Goal: Task Accomplishment & Management: Manage account settings

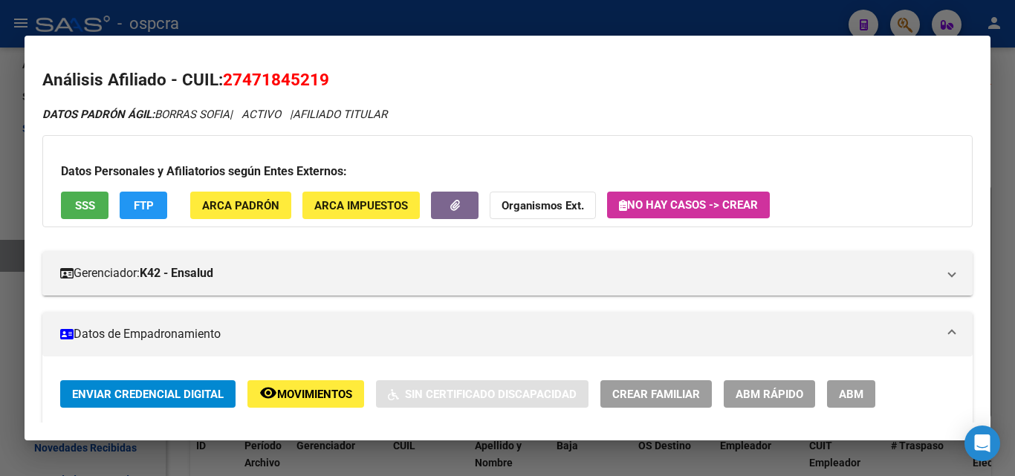
click at [0, 314] on div at bounding box center [507, 238] width 1015 height 476
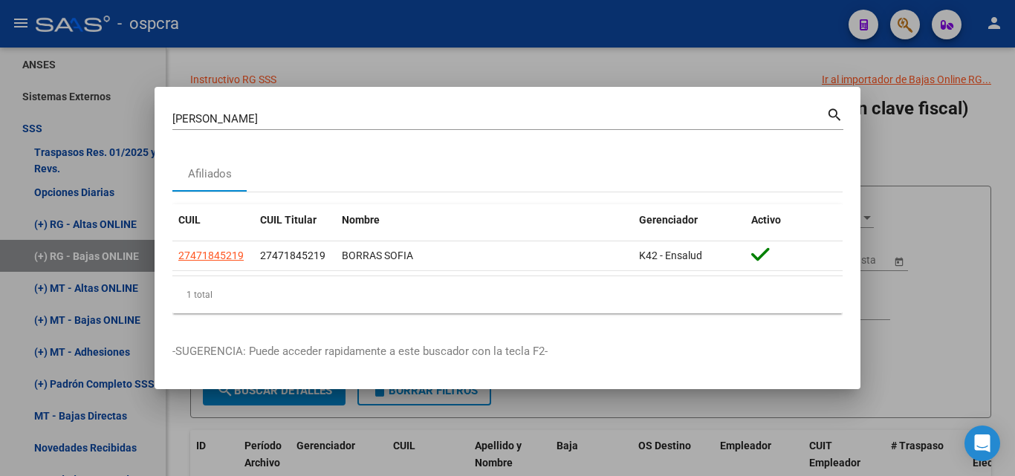
click at [0, 314] on div at bounding box center [507, 238] width 1015 height 476
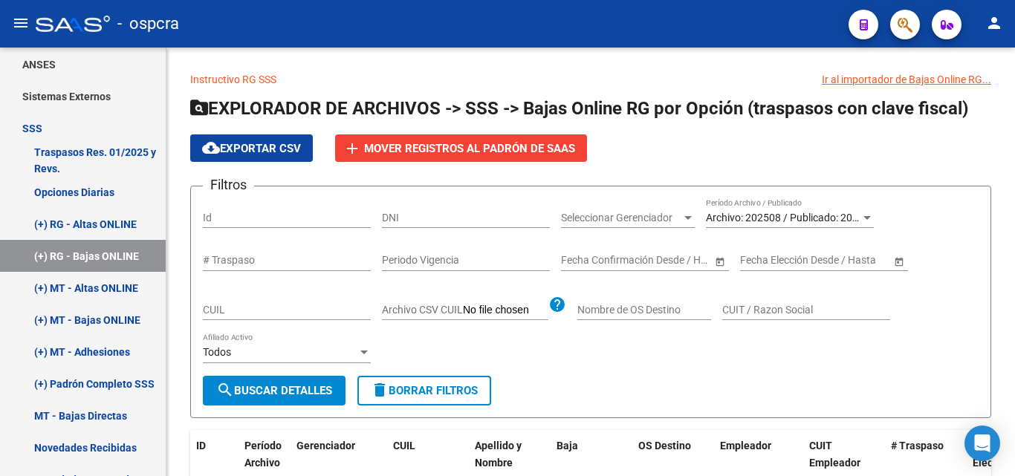
click at [897, 29] on button "button" at bounding box center [906, 25] width 30 height 30
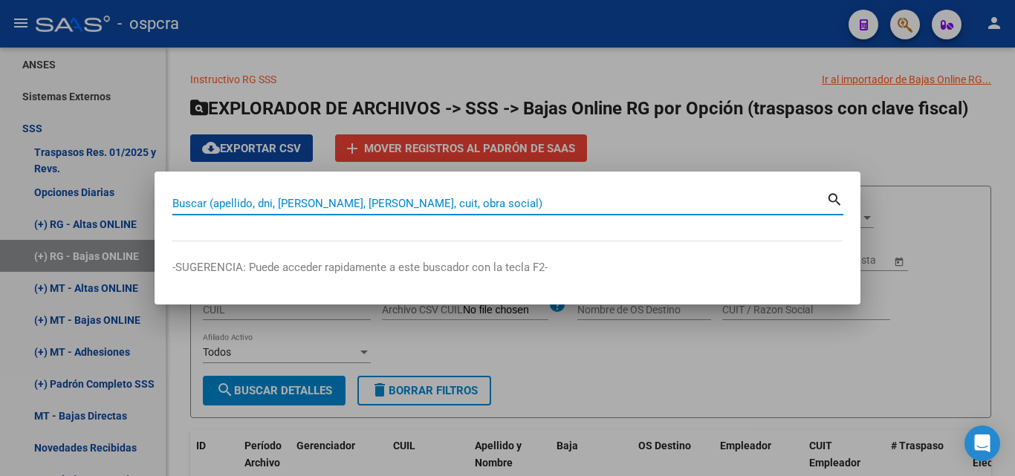
paste input "CEMENTERIO DE DISIDENTES DE QUILMES ASOCIACION CIVIL"
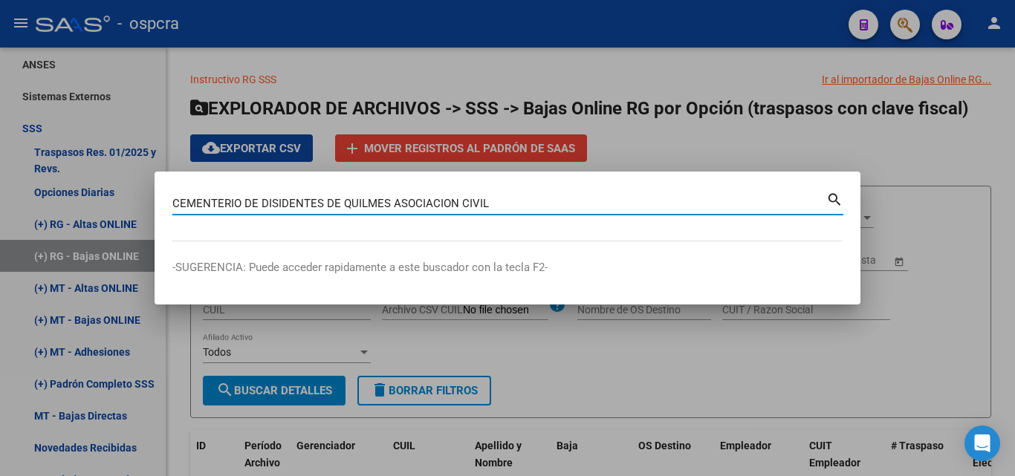
type input "CEMENTERIO DE DISIDENTES DE QUILMES ASOCIACION CIVIL"
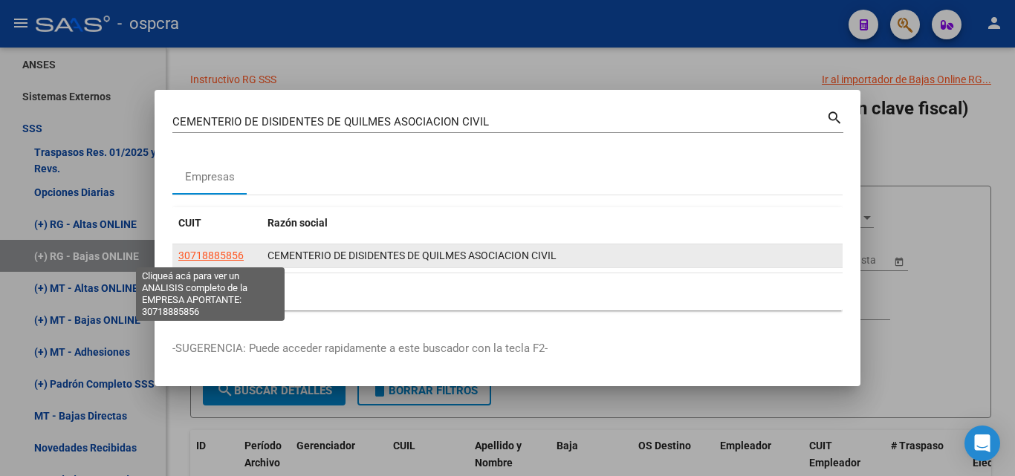
click at [231, 250] on span "30718885856" at bounding box center [210, 256] width 65 height 12
type textarea "30718885856"
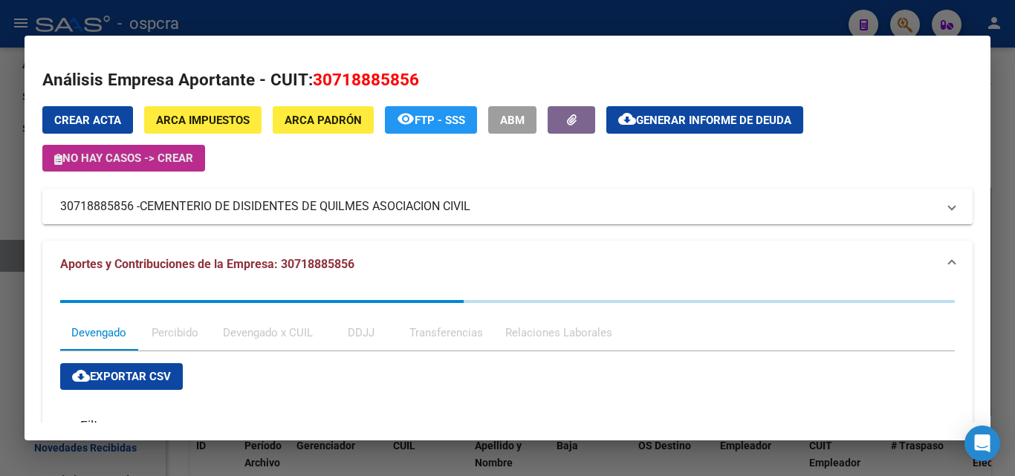
click at [126, 162] on span "No hay casos -> Crear" at bounding box center [123, 158] width 139 height 13
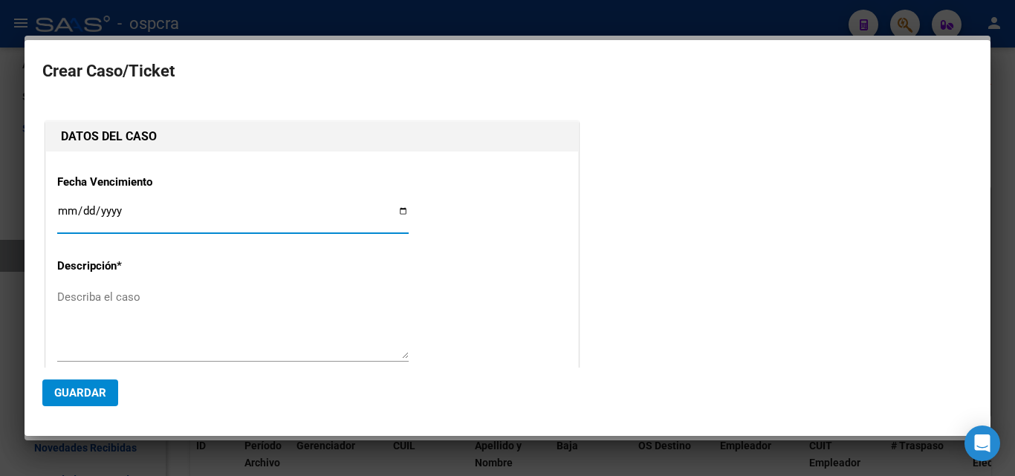
type input "30718885856"
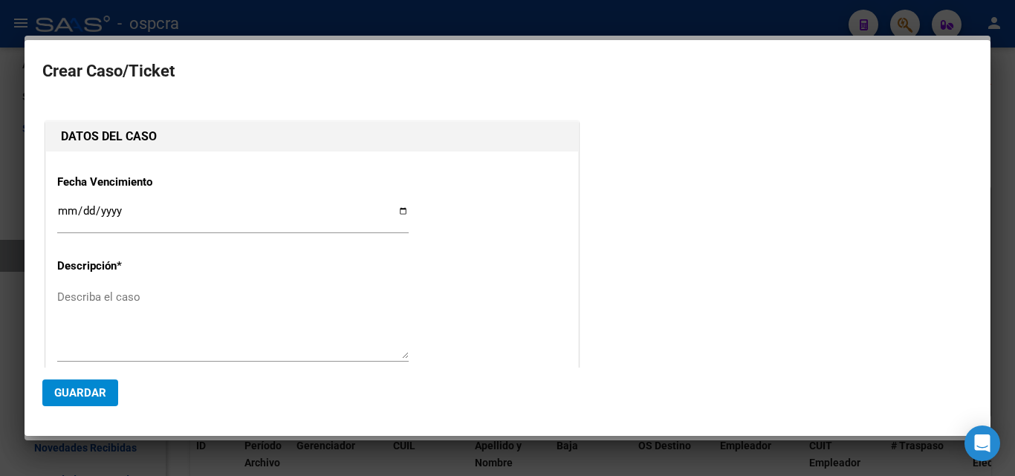
click at [0, 272] on div at bounding box center [507, 238] width 1015 height 476
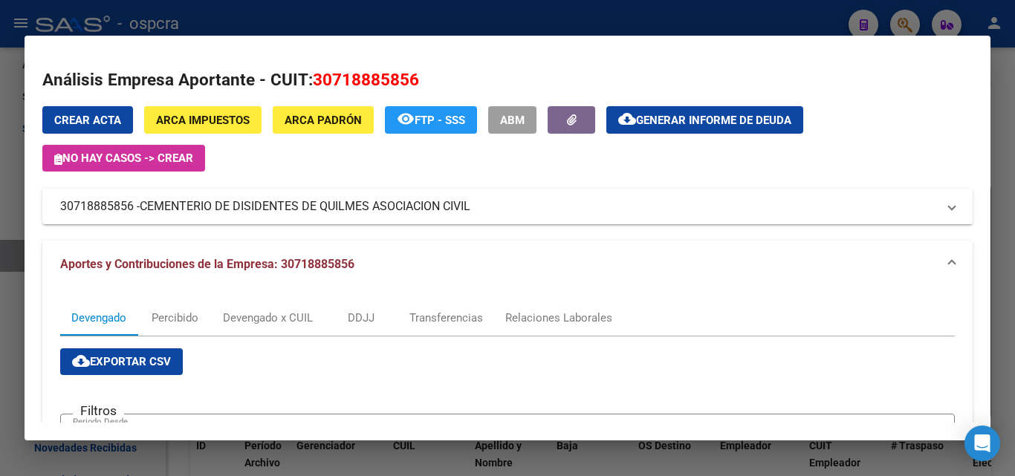
click at [247, 203] on span "CEMENTERIO DE DISIDENTES DE QUILMES ASOCIACION CIVIL" at bounding box center [305, 207] width 331 height 18
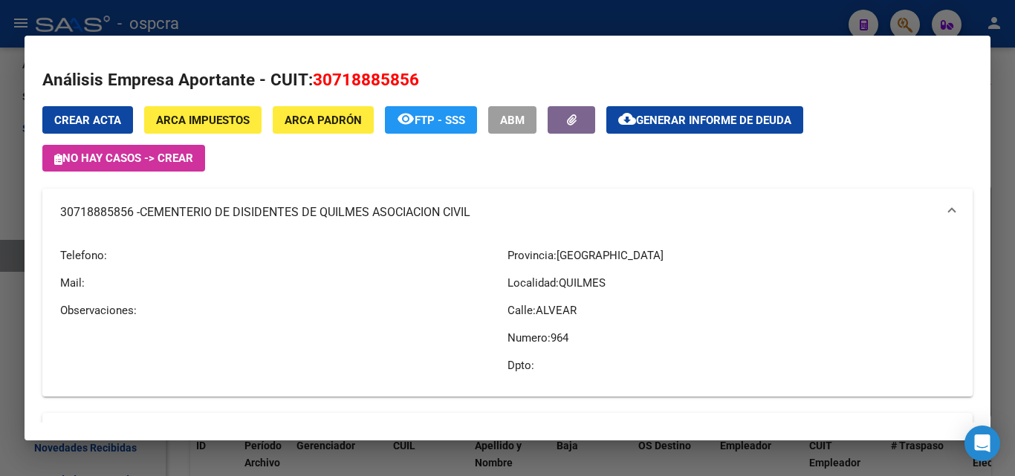
drag, startPoint x: 56, startPoint y: 213, endPoint x: 477, endPoint y: 234, distance: 421.3
click at [477, 234] on mat-expansion-panel-header "30718885856 - CEMENTERIO DE DISIDENTES DE QUILMES ASOCIACION CIVIL" at bounding box center [507, 213] width 931 height 48
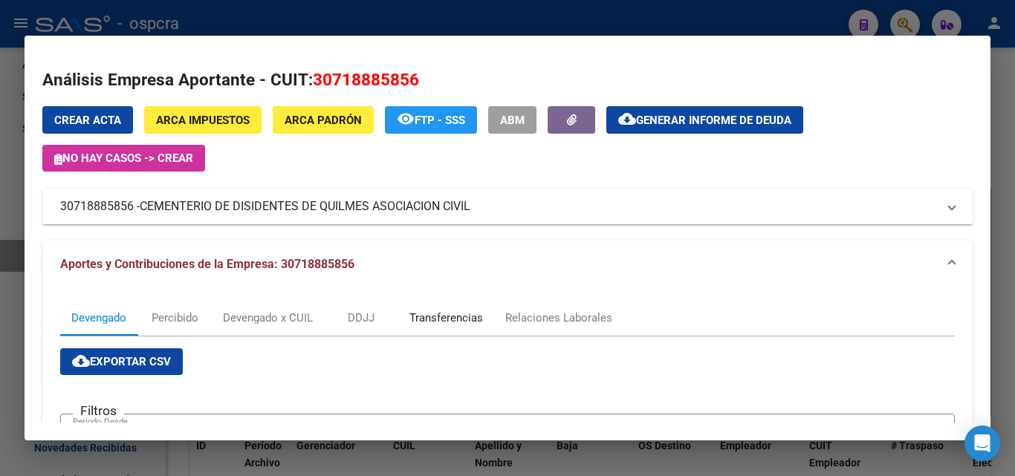
click at [465, 320] on div "Transferencias" at bounding box center [447, 318] width 74 height 16
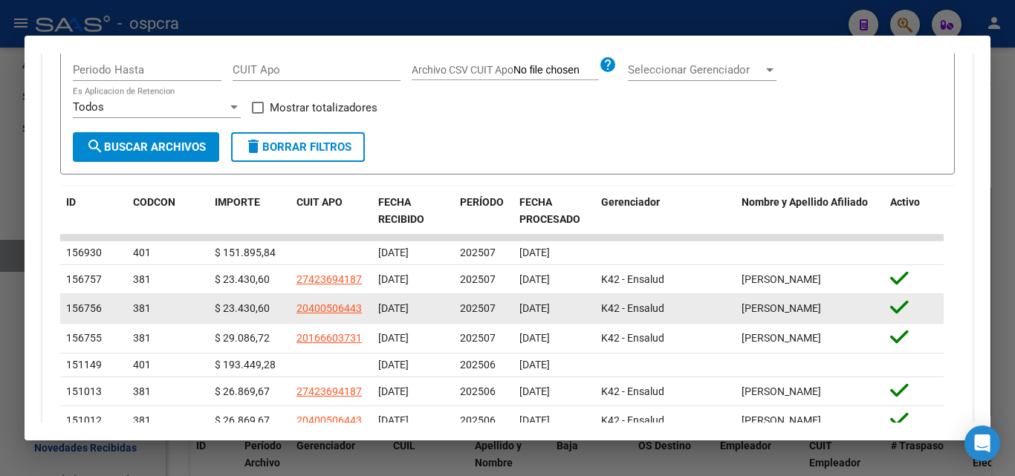
scroll to position [446, 0]
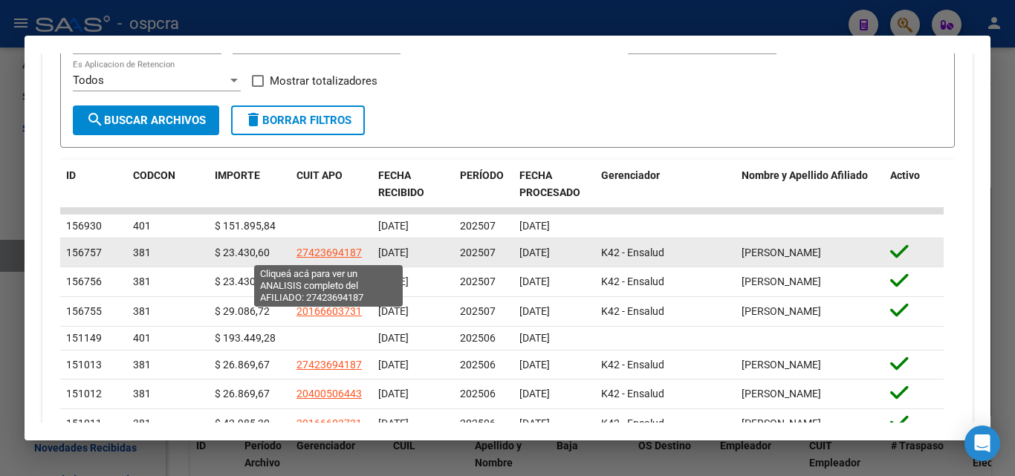
click at [322, 253] on span "27423694187" at bounding box center [329, 253] width 65 height 12
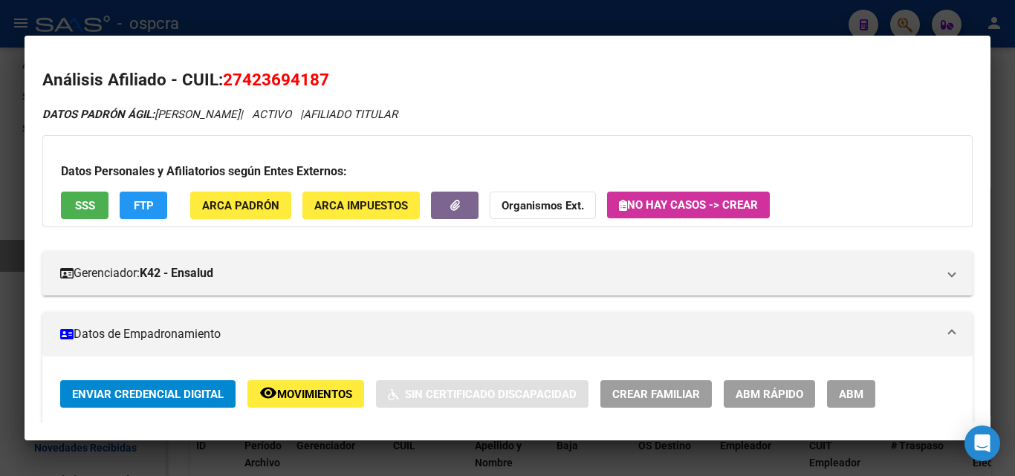
click at [0, 341] on div at bounding box center [507, 238] width 1015 height 476
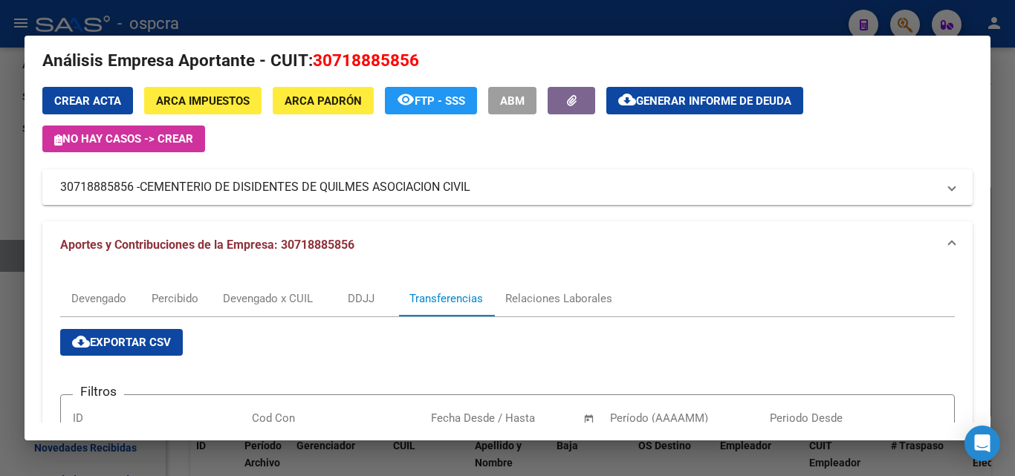
scroll to position [0, 0]
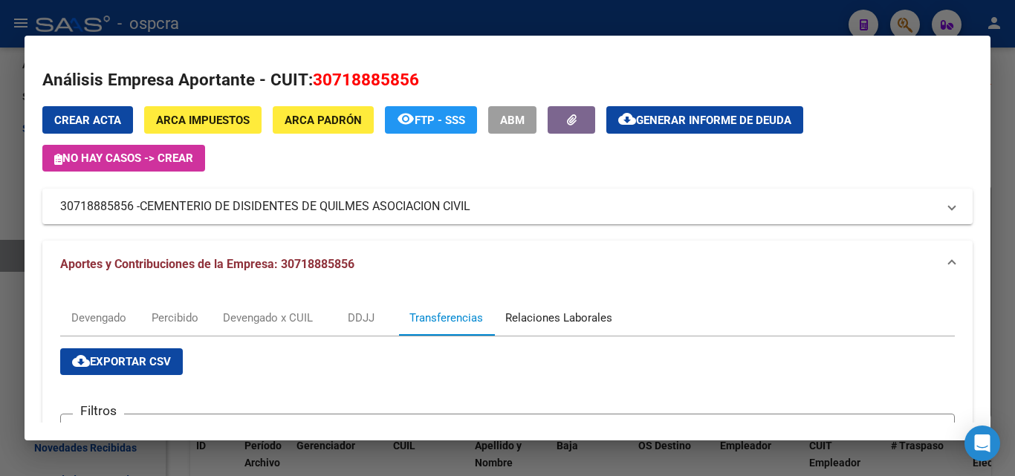
click at [553, 332] on div "Relaciones Laborales" at bounding box center [558, 318] width 129 height 36
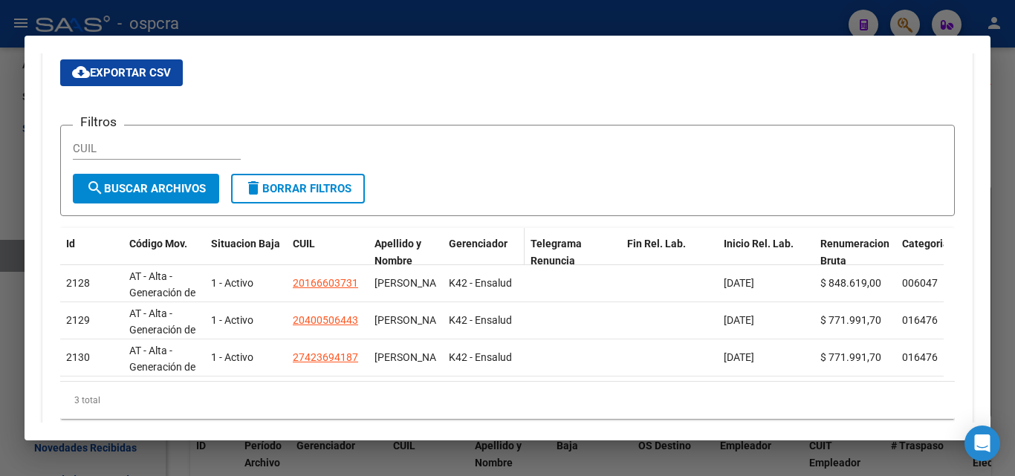
scroll to position [297, 0]
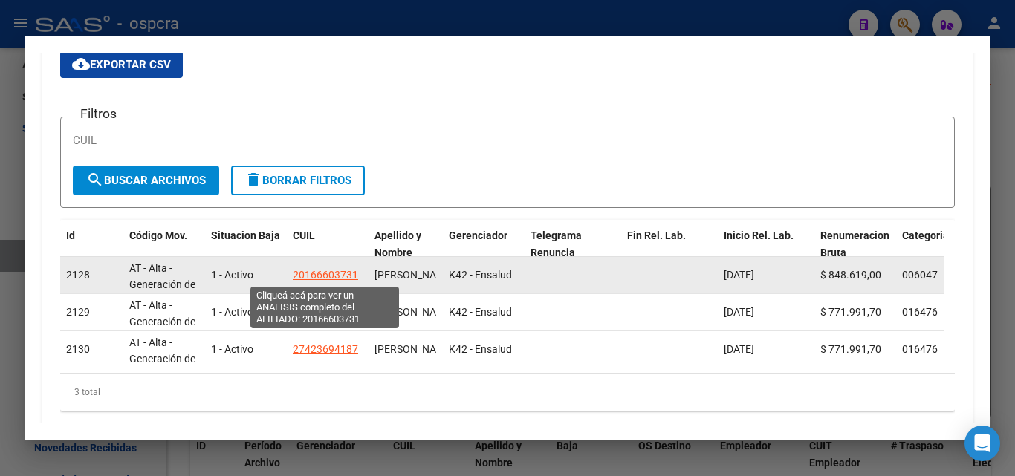
click at [335, 274] on span "20166603731" at bounding box center [325, 275] width 65 height 12
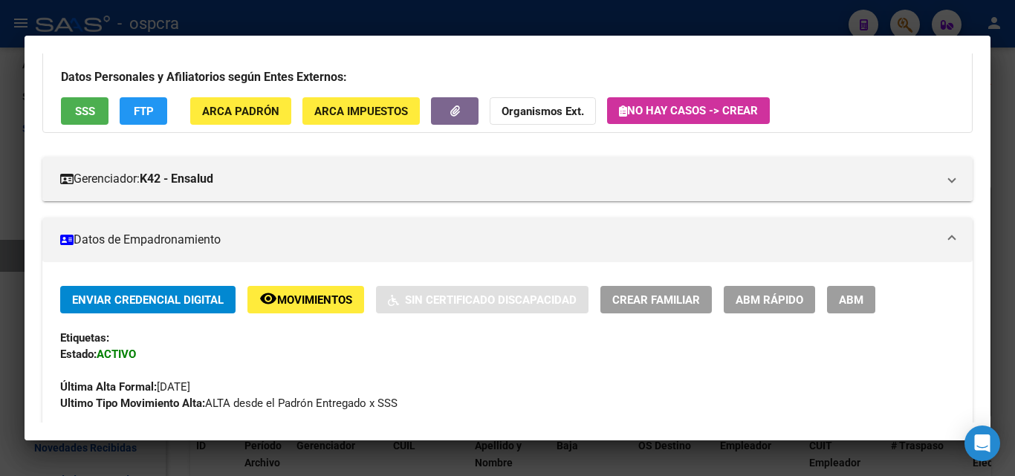
scroll to position [74, 0]
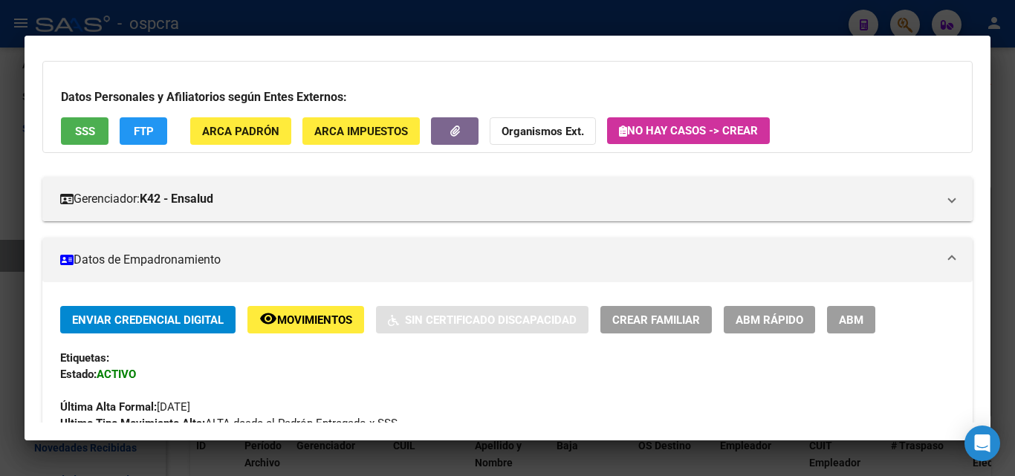
click at [306, 313] on span "remove_red_eye Movimientos" at bounding box center [305, 319] width 93 height 13
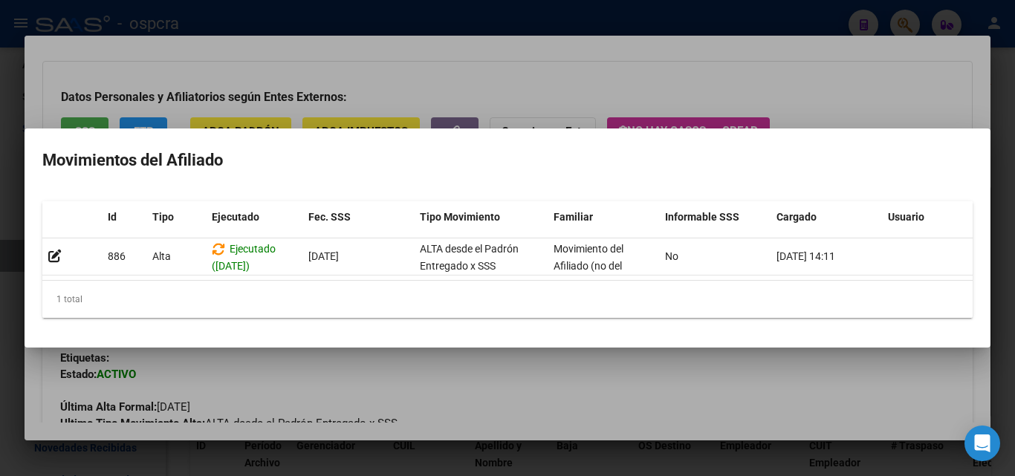
click at [392, 331] on mat-dialog-content "Id Tipo Ejecutado Fec. SSS Tipo Movimiento Familiar Informable SSS Cargado Usua…" at bounding box center [508, 260] width 966 height 141
click at [384, 355] on div "CEMENTERIO DE DISIDENTES DE QUILMES ASOCIACION CIVIL Buscar (apellido, dni, cui…" at bounding box center [507, 238] width 1015 height 476
click at [433, 375] on div at bounding box center [507, 238] width 1015 height 476
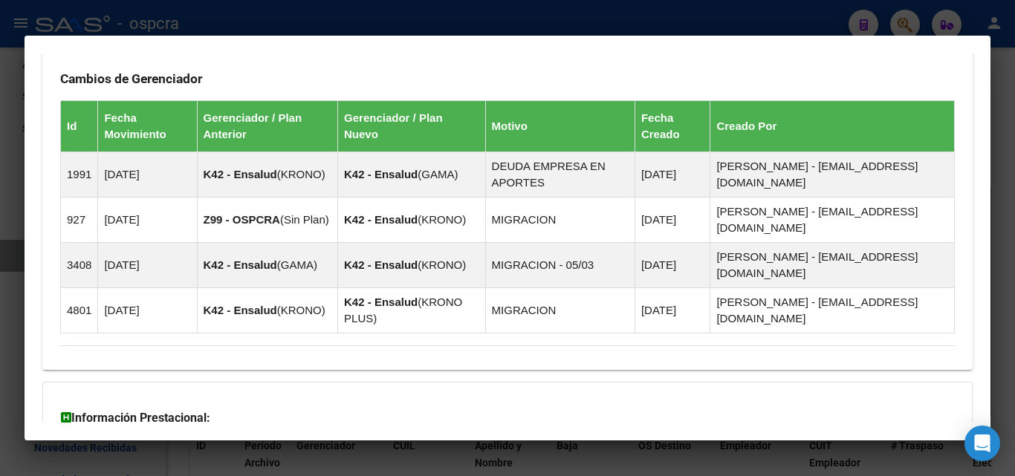
scroll to position [1138, 0]
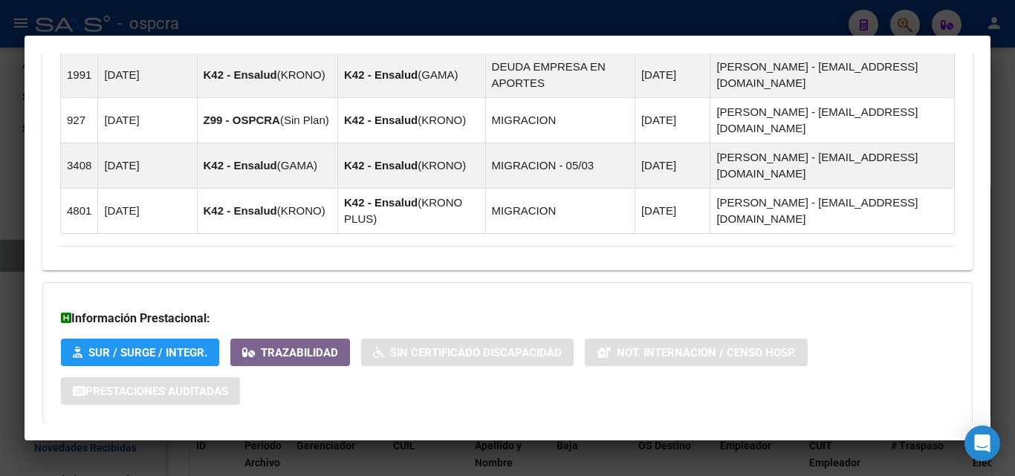
click at [283, 446] on span "Aportes y Contribuciones del Afiliado: 20166603731" at bounding box center [222, 453] width 279 height 14
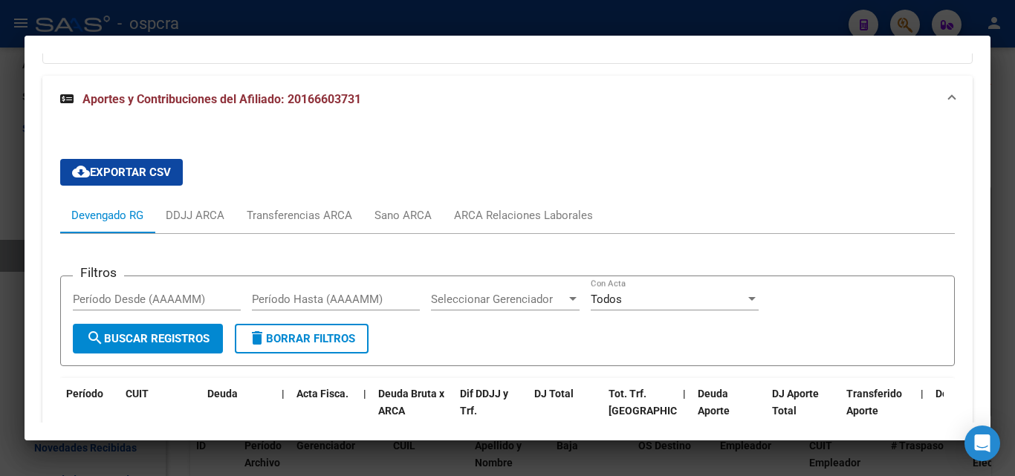
scroll to position [1647, 0]
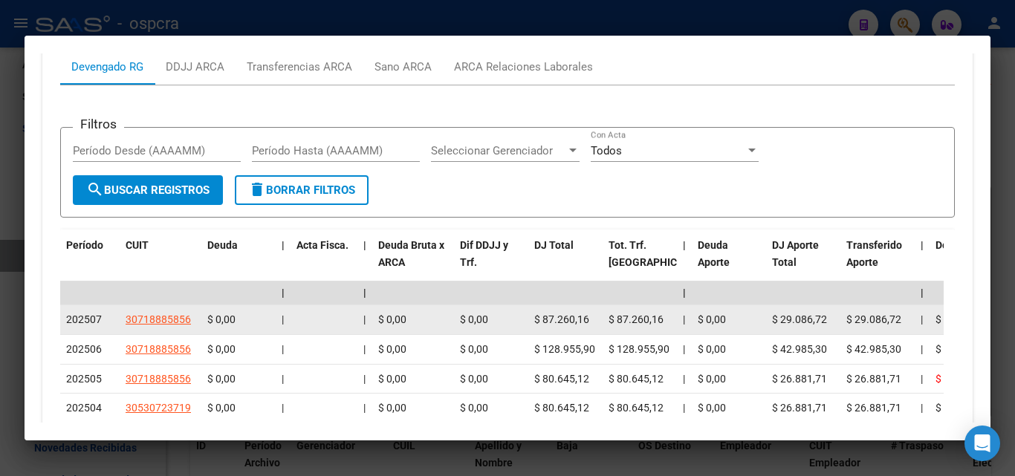
click at [179, 311] on app-link-go-to "30718885856" at bounding box center [158, 319] width 65 height 17
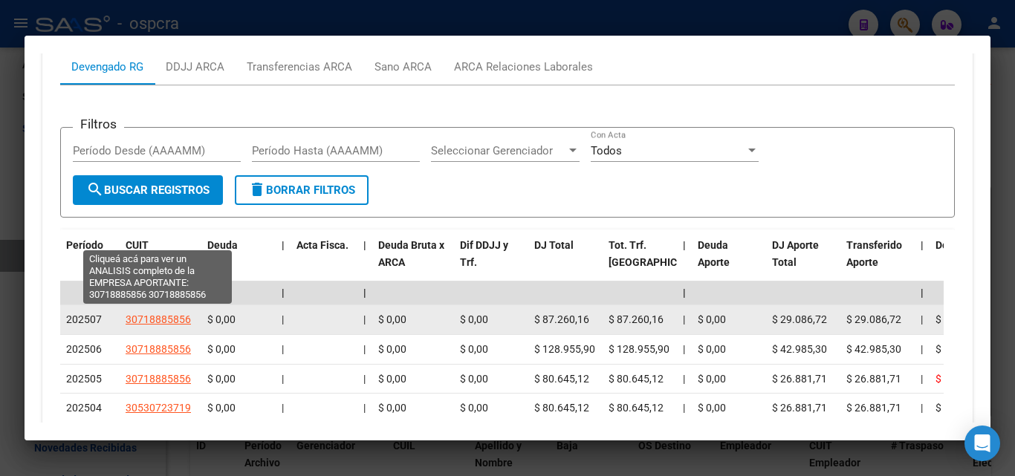
click at [177, 314] on span "30718885856" at bounding box center [158, 320] width 65 height 12
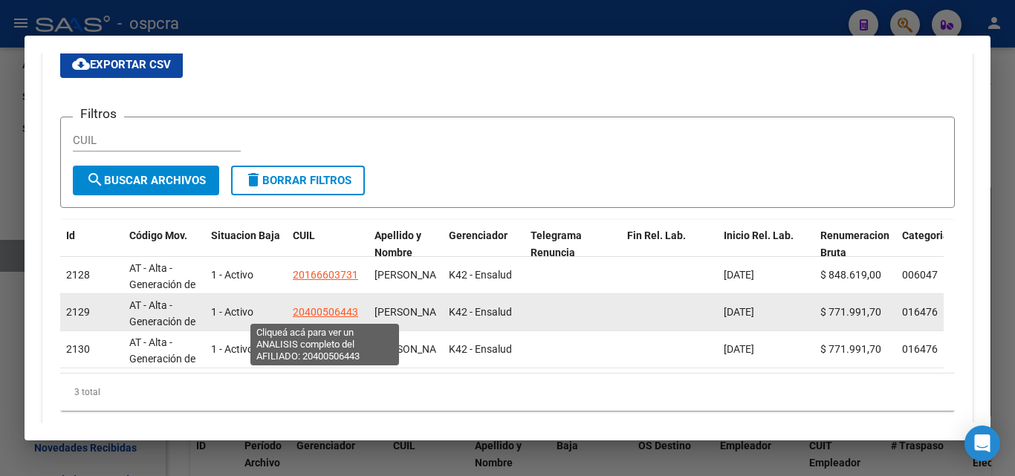
click at [321, 317] on span "20400506443" at bounding box center [325, 312] width 65 height 12
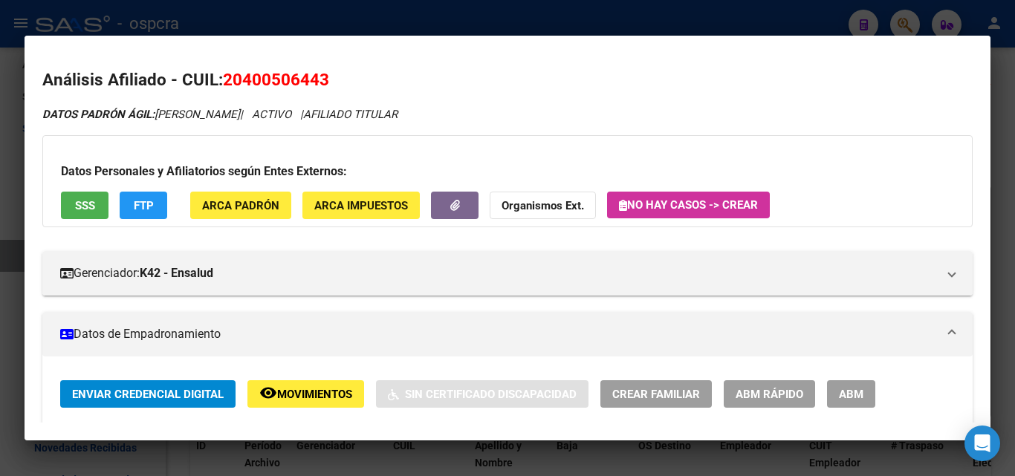
click at [0, 254] on div at bounding box center [507, 238] width 1015 height 476
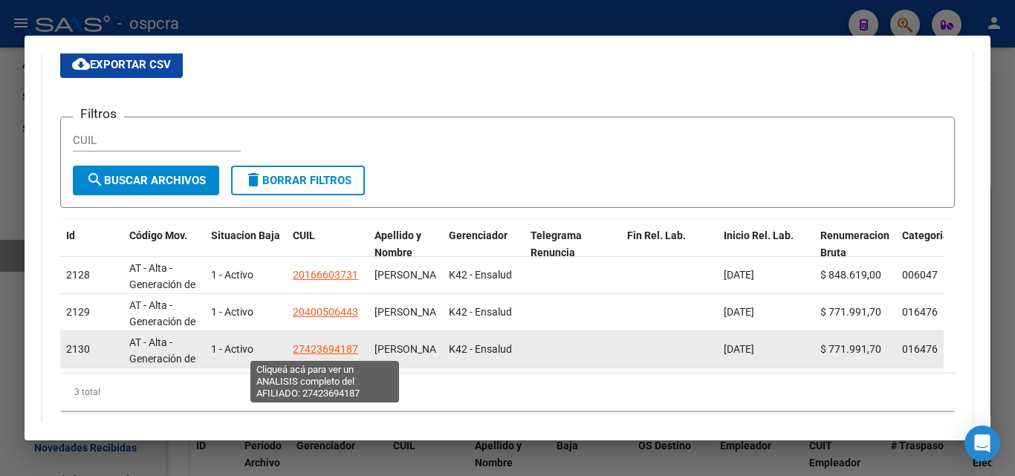
click at [340, 346] on span "27423694187" at bounding box center [325, 349] width 65 height 12
type textarea "27423694187"
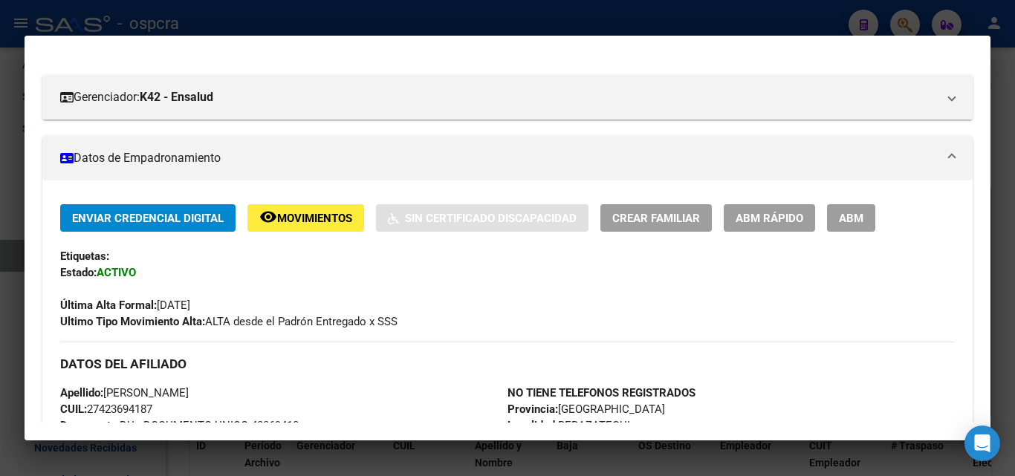
scroll to position [0, 0]
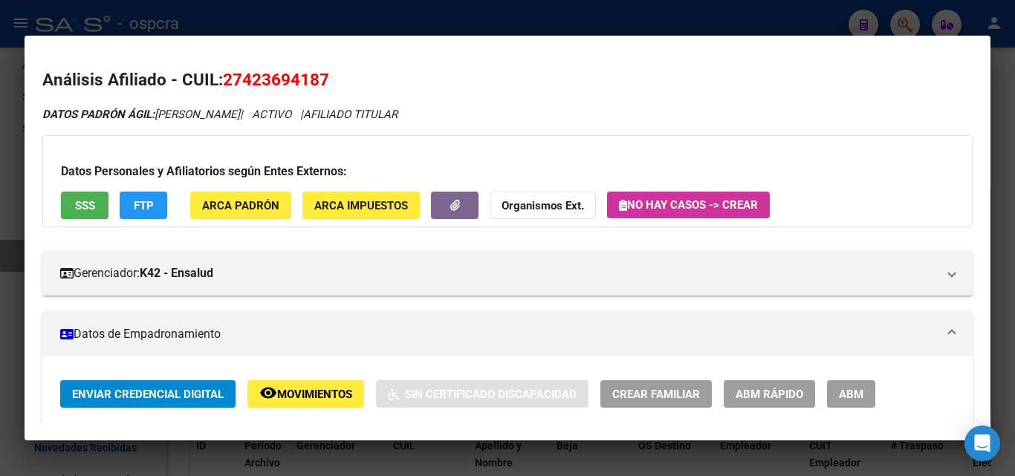
click at [0, 207] on div at bounding box center [507, 238] width 1015 height 476
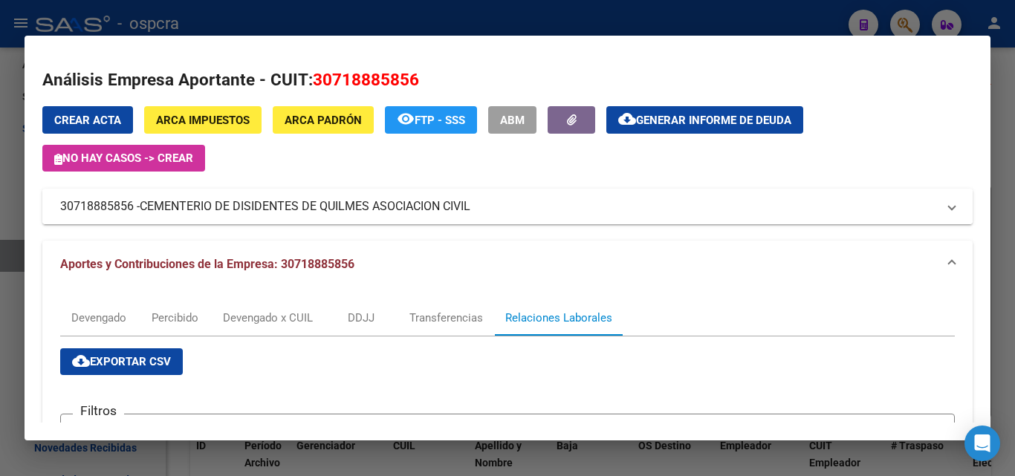
drag, startPoint x: 54, startPoint y: 204, endPoint x: 474, endPoint y: 208, distance: 419.3
click at [474, 208] on mat-expansion-panel-header "30718885856 - CEMENTERIO DE DISIDENTES DE QUILMES ASOCIACION CIVIL" at bounding box center [507, 207] width 931 height 36
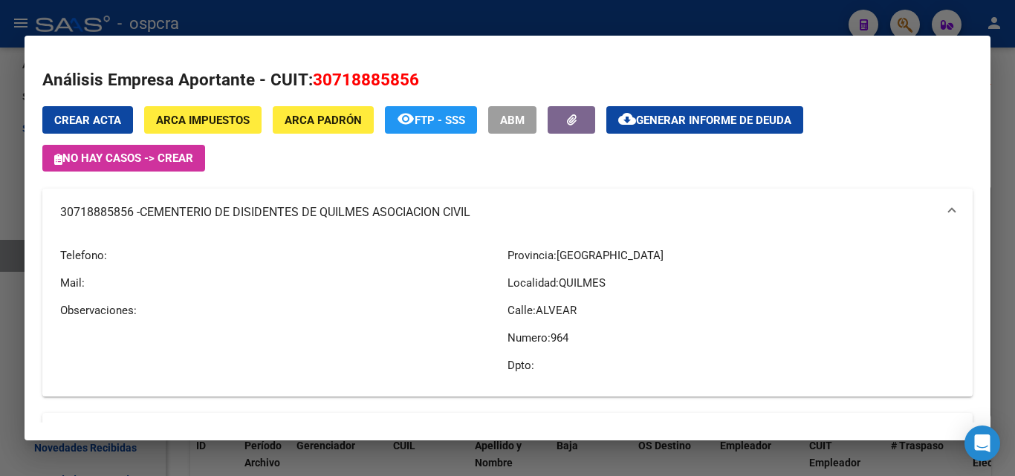
copy mat-panel-title "30718885856 - CEMENTERIO DE DISIDENTES DE QUILMES ASOCIACION CIVIL"
click at [520, 121] on span "ABM" at bounding box center [512, 120] width 25 height 13
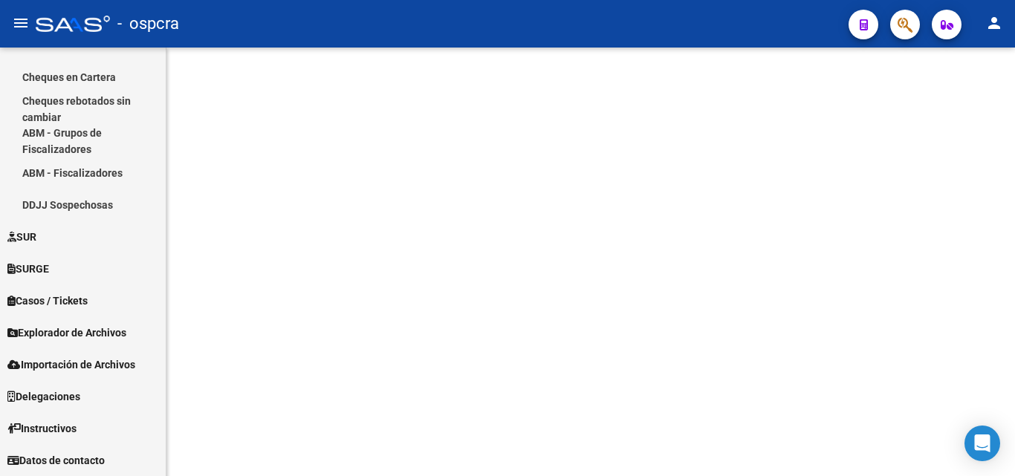
scroll to position [497, 0]
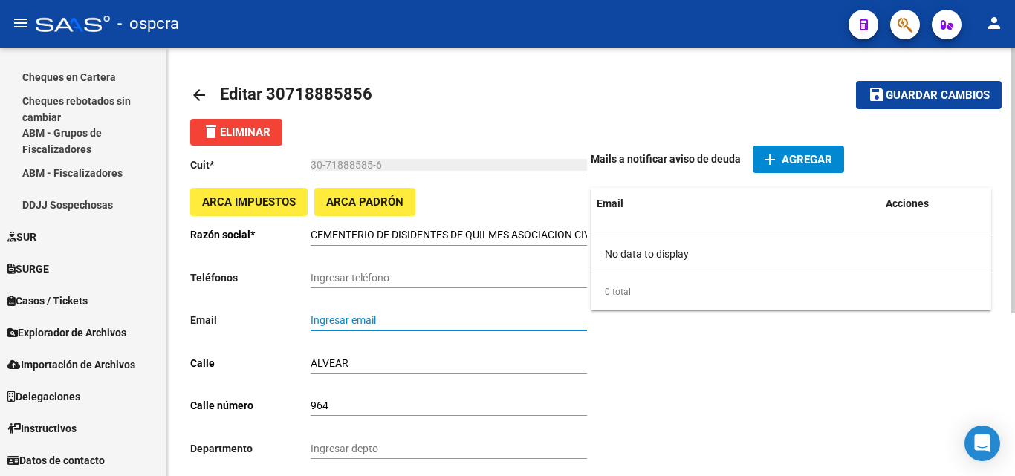
paste input "[EMAIL_ADDRESS][DOMAIN_NAME]"
type input "[EMAIL_ADDRESS][DOMAIN_NAME]"
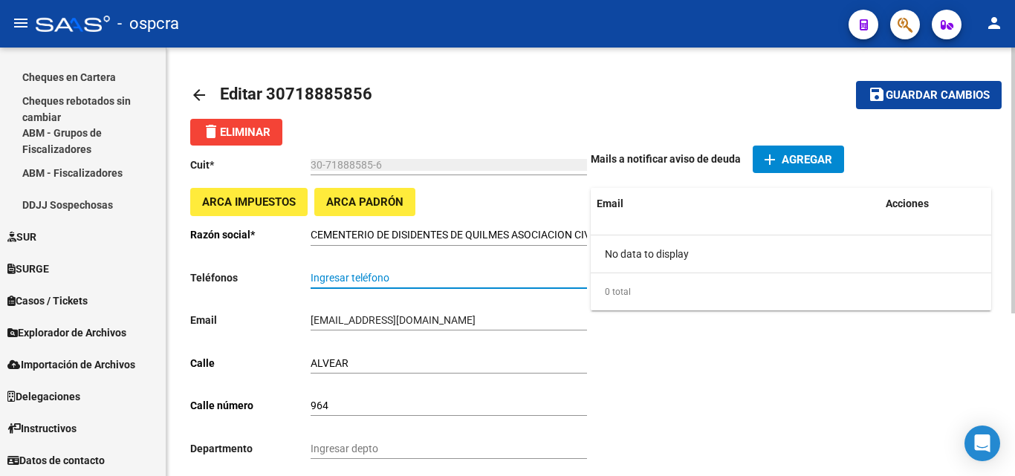
click at [326, 277] on input "Ingresar teléfono" at bounding box center [449, 278] width 277 height 13
paste input "1159595172"
type input "1159595172"
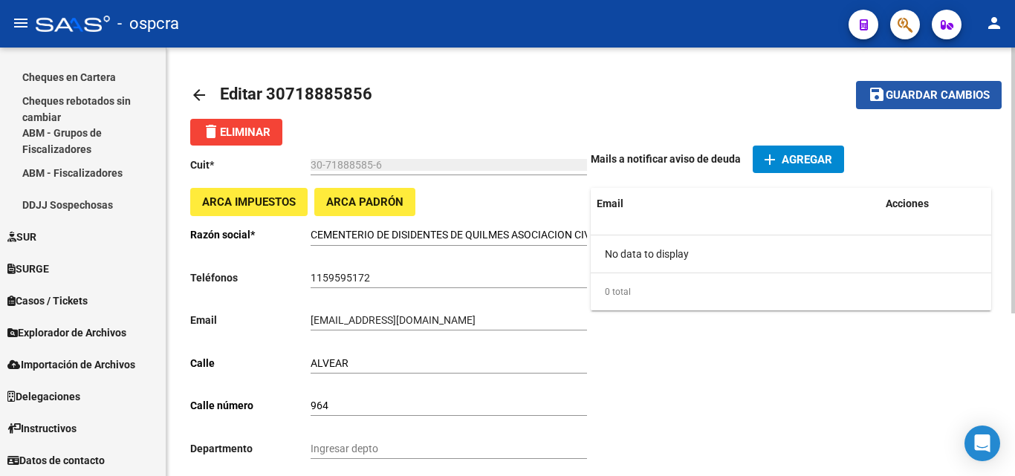
click at [914, 92] on span "Guardar cambios" at bounding box center [938, 95] width 104 height 13
click at [980, 95] on span "Guardar cambios" at bounding box center [938, 95] width 104 height 13
